Goal: Transaction & Acquisition: Download file/media

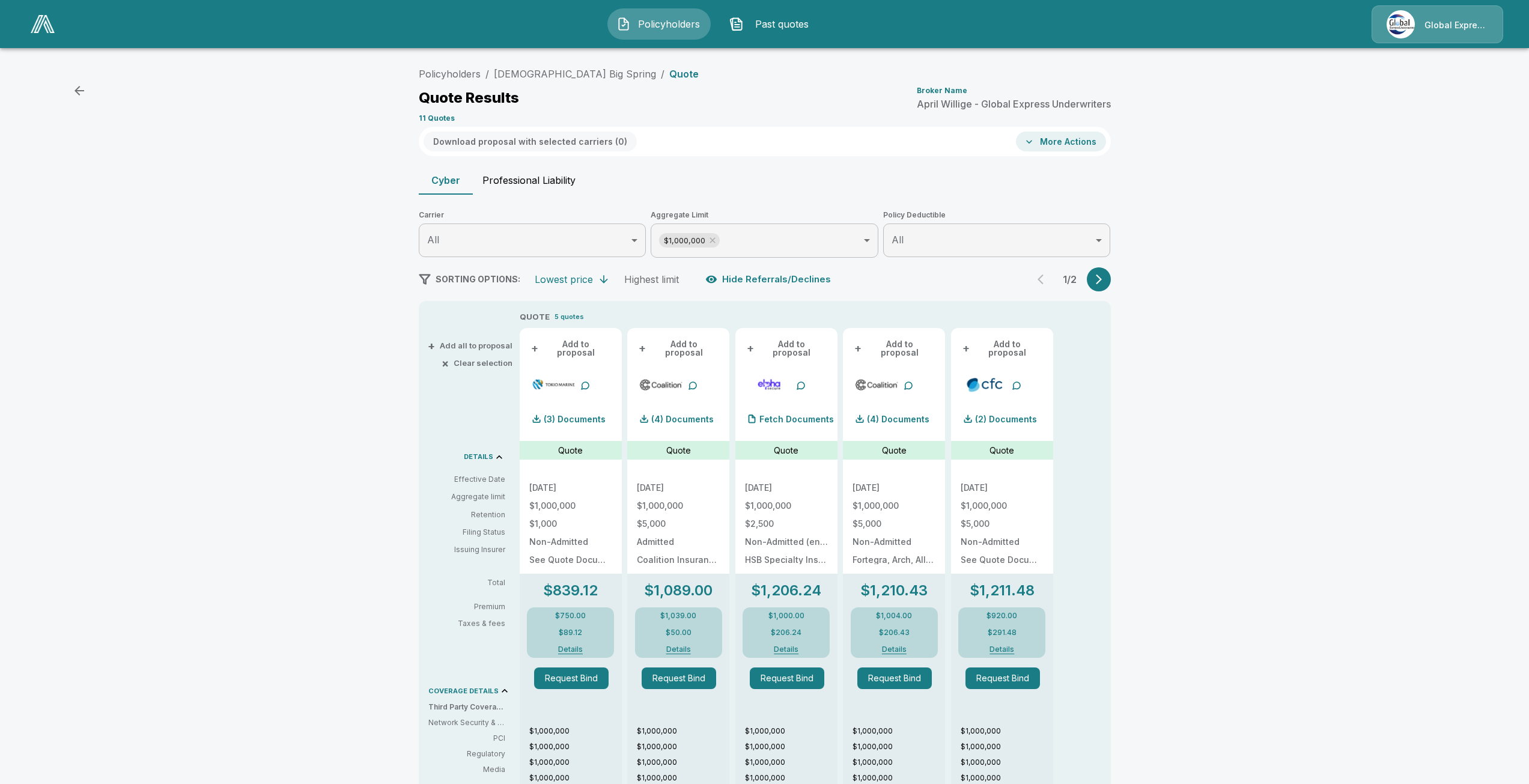
click at [329, 292] on div "Policyholders / First Baptist Church Big Spring / Quote Quote Results Broker Na…" at bounding box center [764, 642] width 1529 height 1171
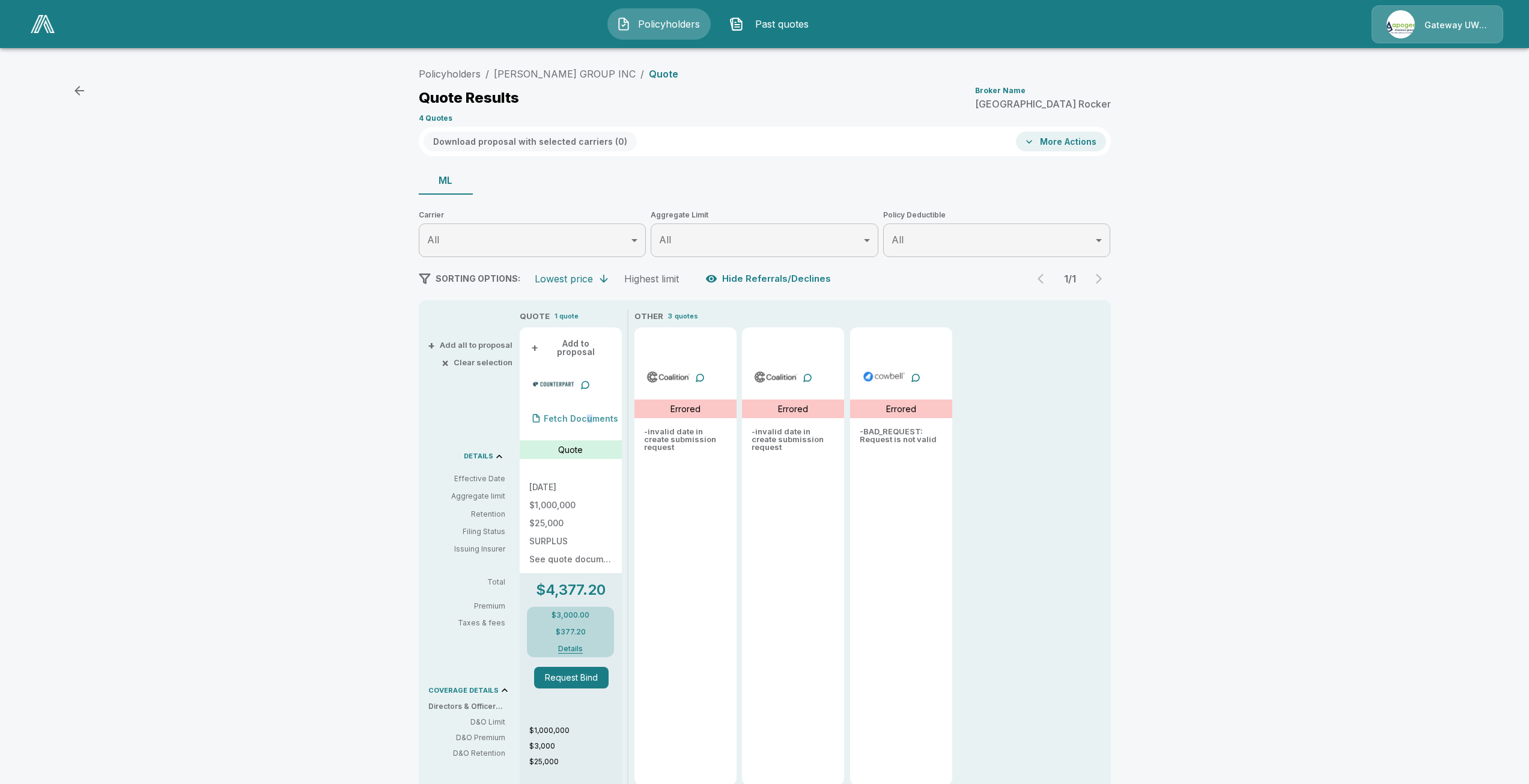
click at [591, 415] on p "Fetch Documents" at bounding box center [580, 419] width 74 height 8
click at [584, 415] on p "Fetch Documents" at bounding box center [580, 419] width 74 height 8
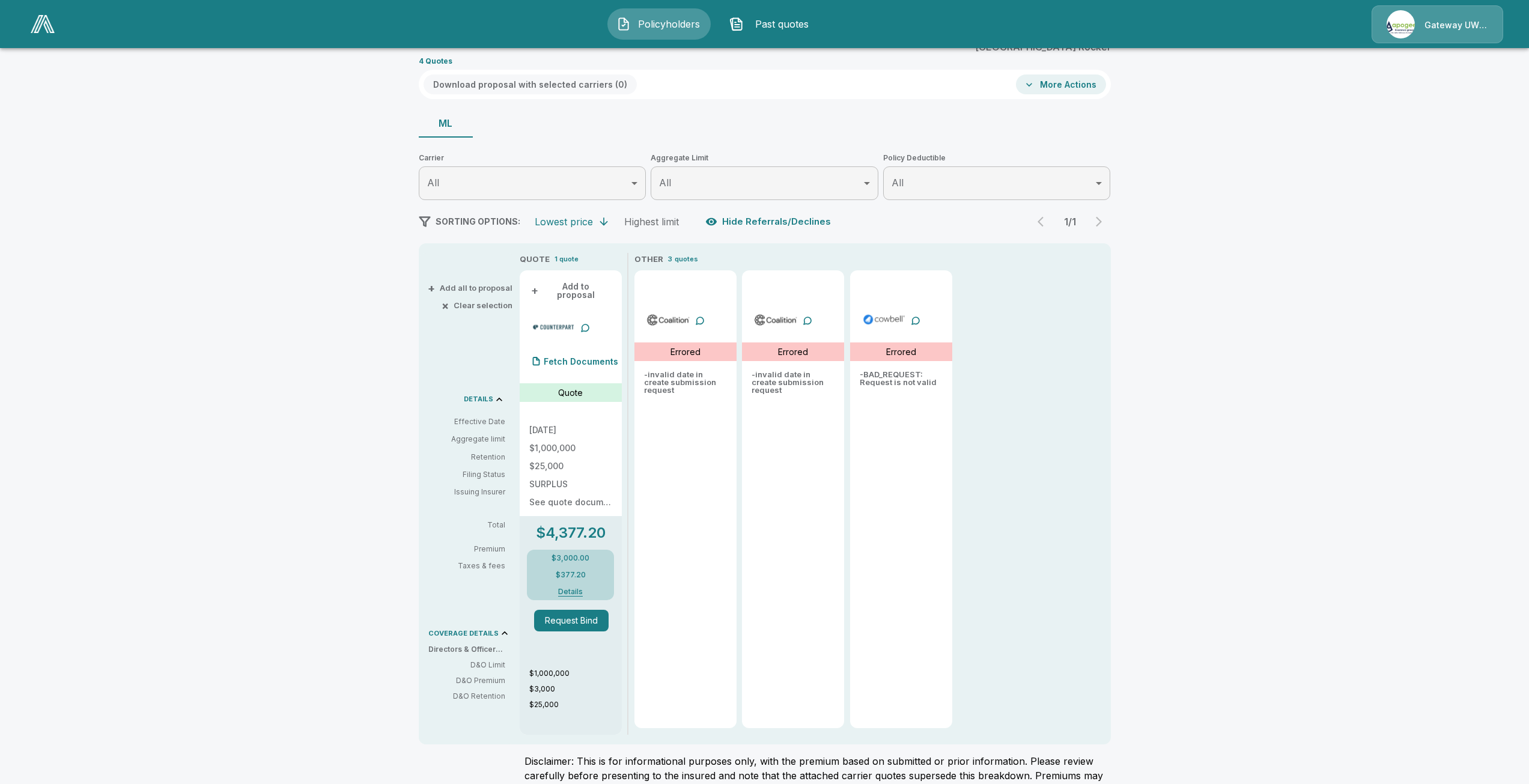
scroll to position [60, 0]
click at [564, 347] on div "Fetch Documents" at bounding box center [573, 358] width 89 height 24
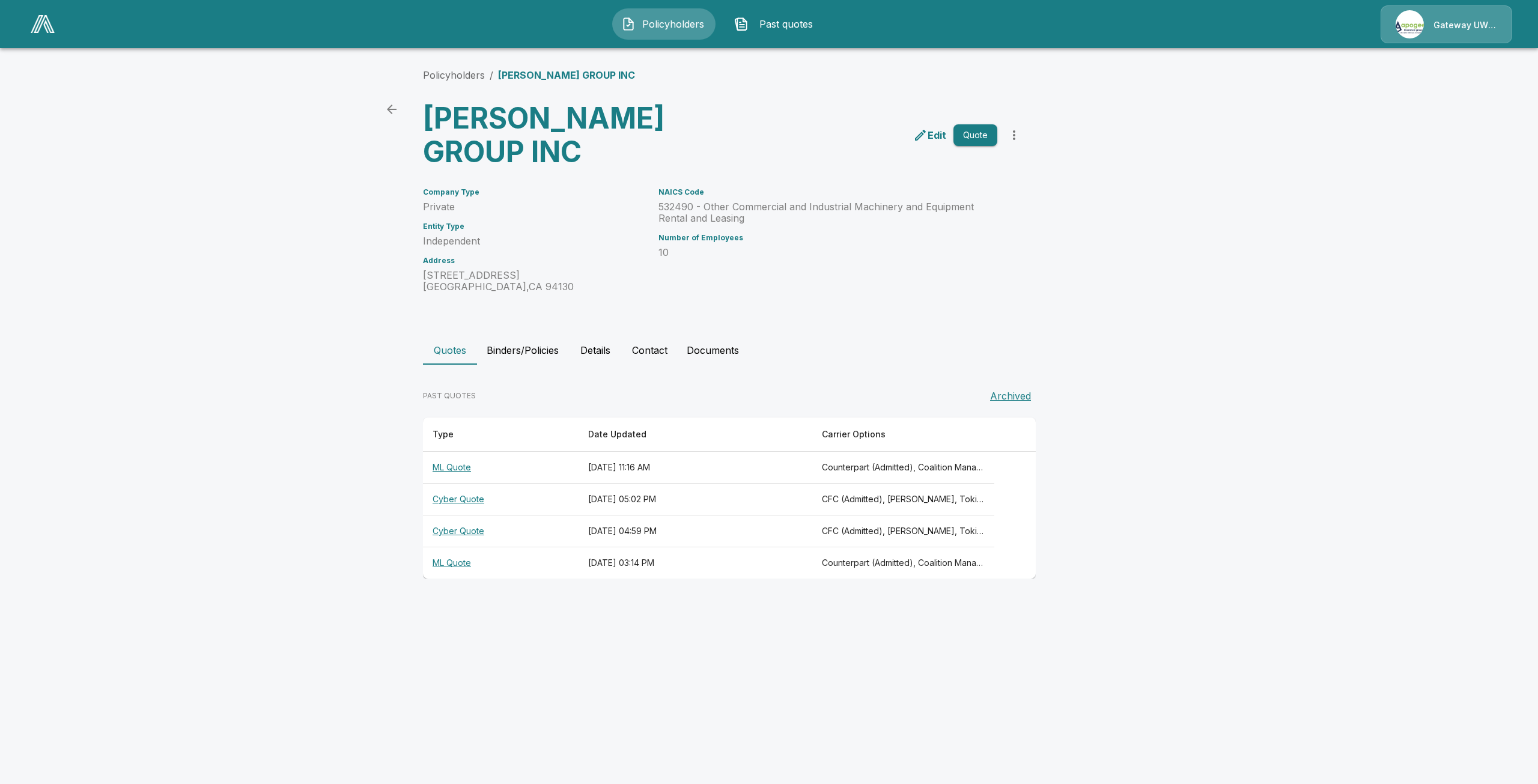
click at [459, 547] on th "ML Quote" at bounding box center [501, 563] width 156 height 32
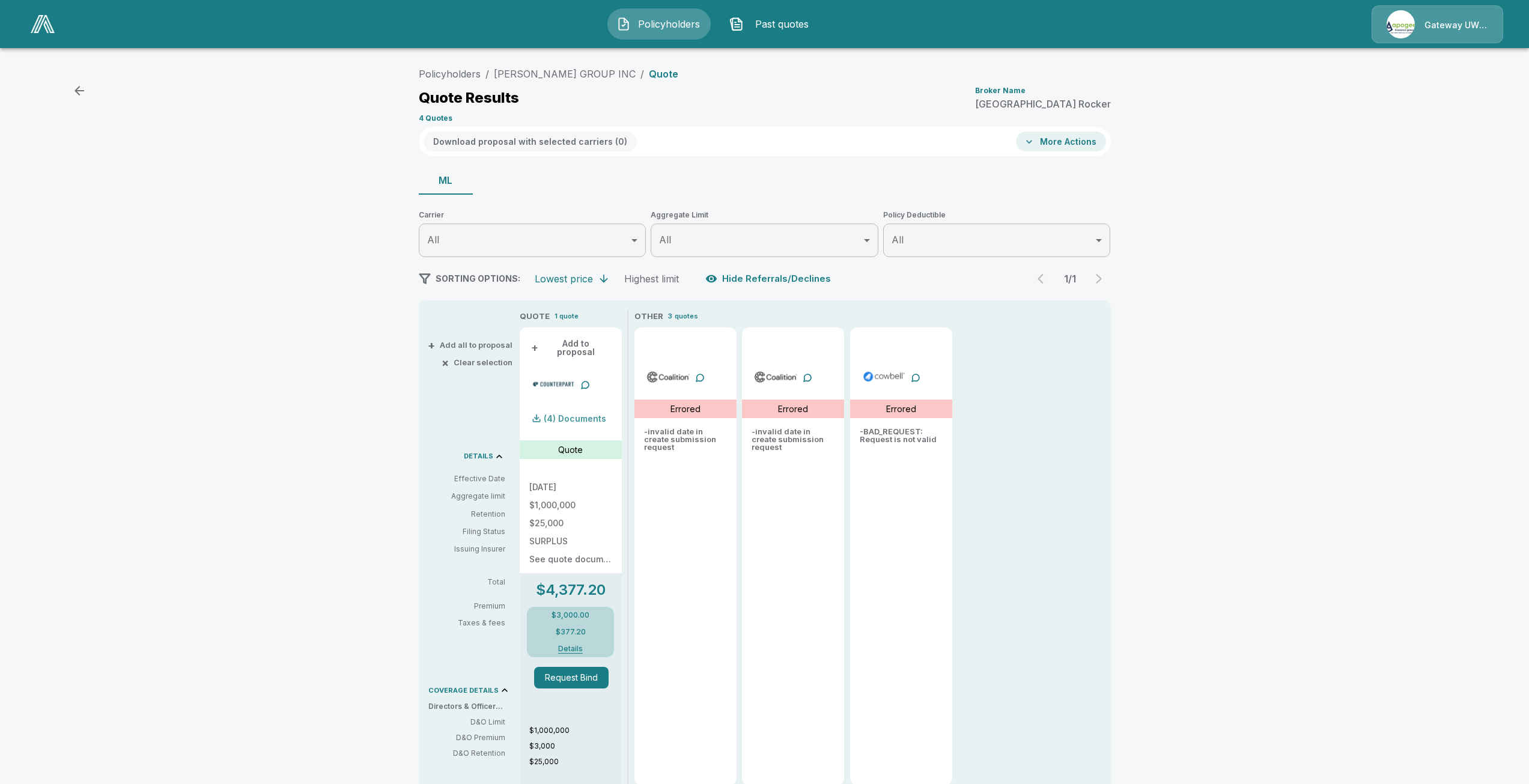
click at [571, 415] on p "(4) Documents" at bounding box center [575, 419] width 63 height 8
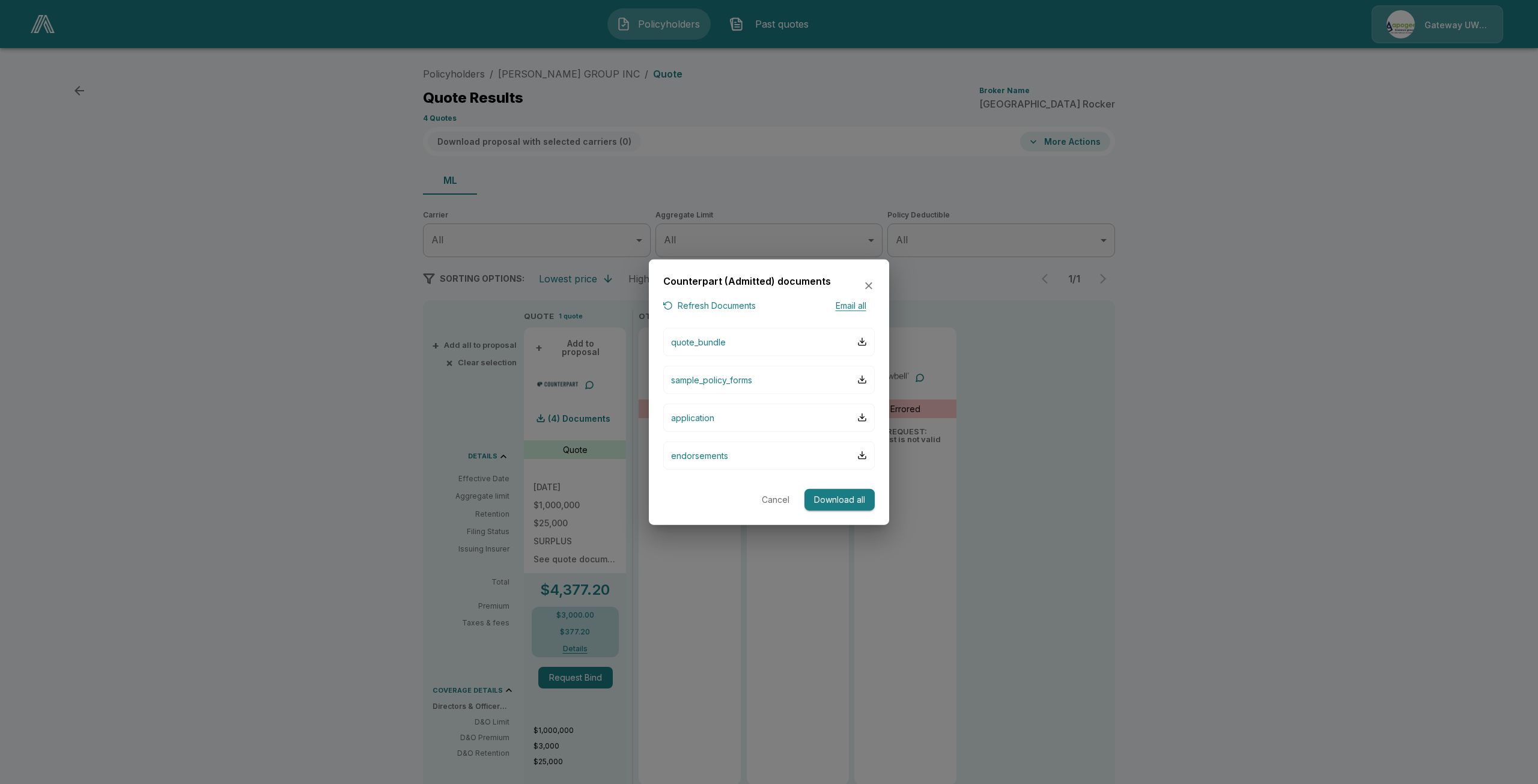
click at [826, 499] on button "Download all" at bounding box center [839, 499] width 71 height 22
